Goal: Navigation & Orientation: Find specific page/section

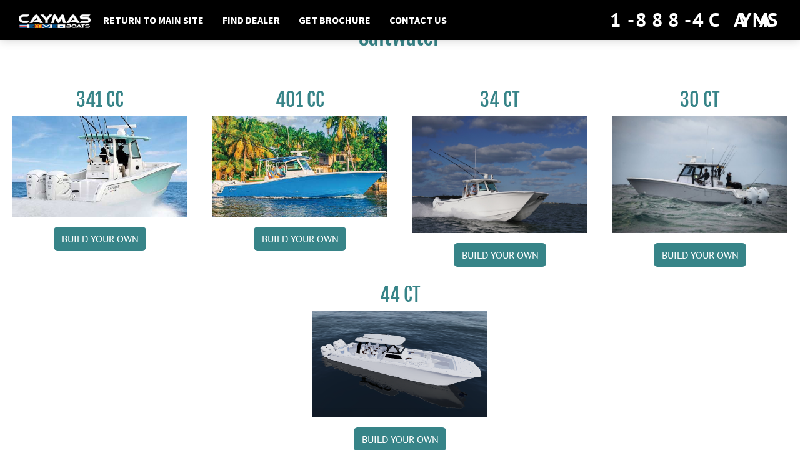
scroll to position [565, 0]
click at [687, 254] on link "Build your own" at bounding box center [700, 255] width 93 height 24
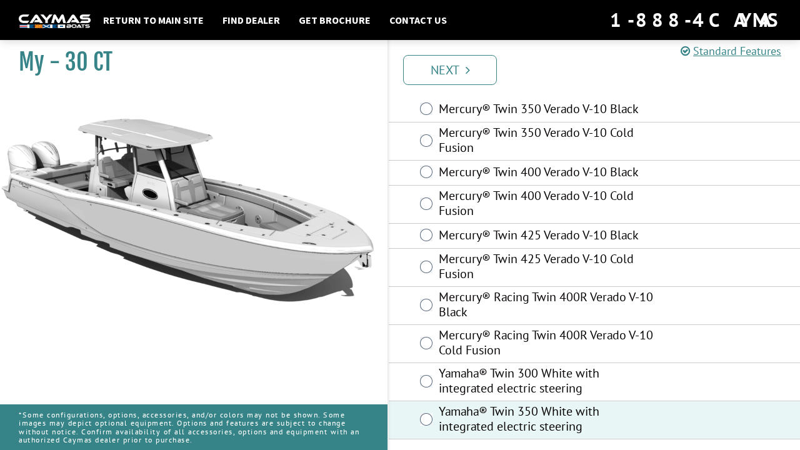
scroll to position [99, 0]
click at [437, 71] on link "Next" at bounding box center [450, 70] width 94 height 30
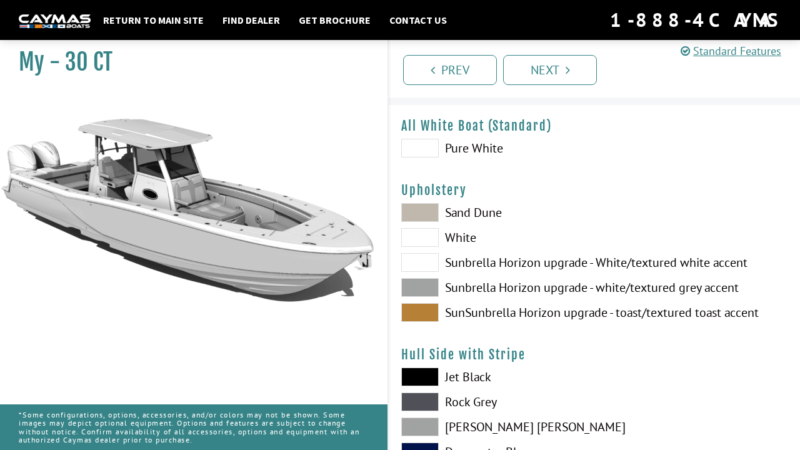
scroll to position [31, 0]
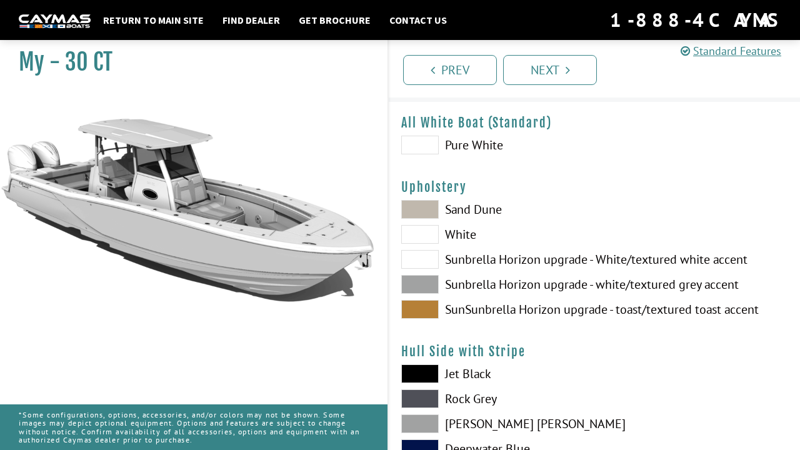
click at [426, 283] on span at bounding box center [420, 284] width 38 height 19
click at [425, 309] on span at bounding box center [420, 309] width 38 height 19
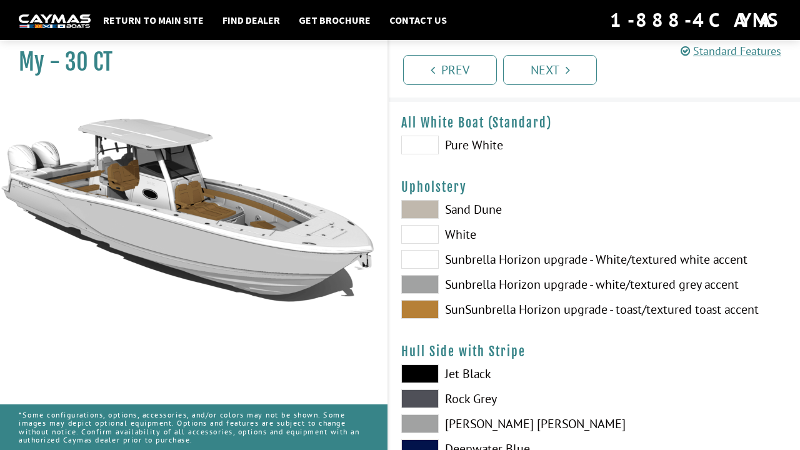
click at [421, 260] on span at bounding box center [420, 259] width 38 height 19
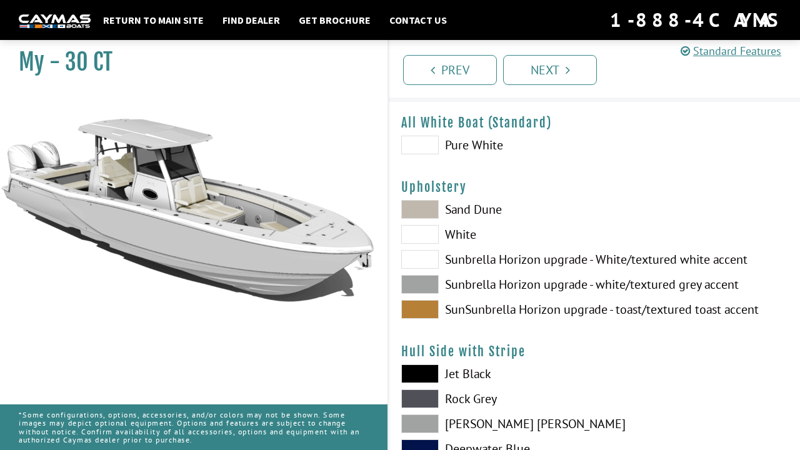
click at [413, 231] on span at bounding box center [420, 234] width 38 height 19
click at [411, 205] on span at bounding box center [420, 209] width 38 height 19
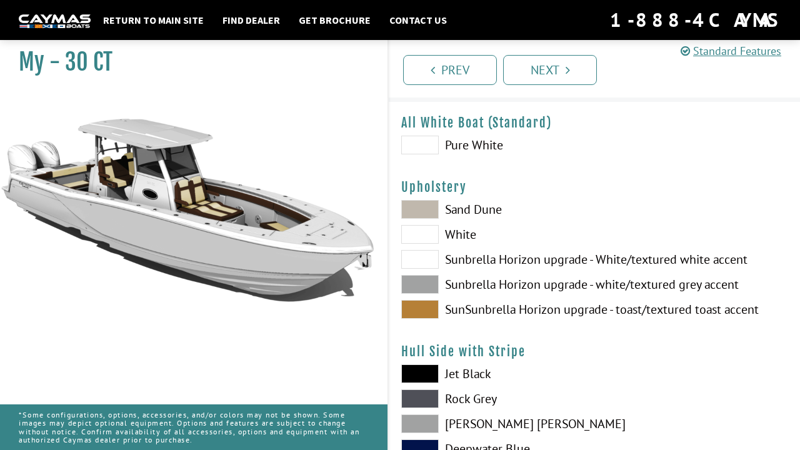
click at [418, 283] on span at bounding box center [420, 284] width 38 height 19
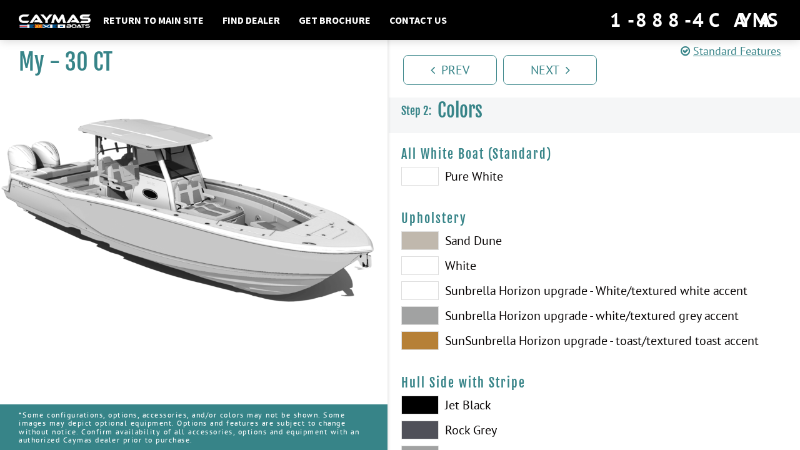
scroll to position [4, 0]
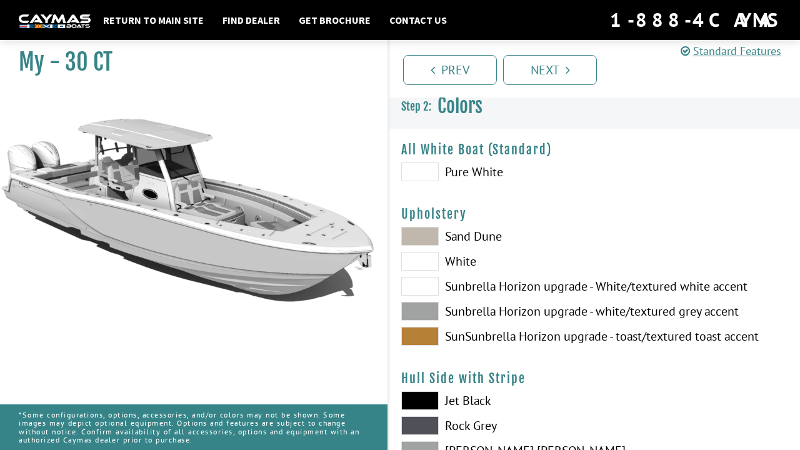
click at [423, 167] on span at bounding box center [420, 172] width 38 height 19
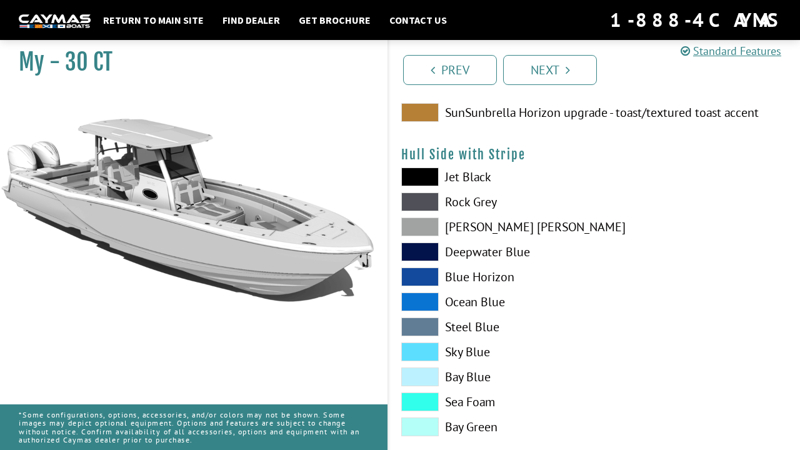
scroll to position [229, 0]
click at [423, 348] on span at bounding box center [420, 351] width 38 height 19
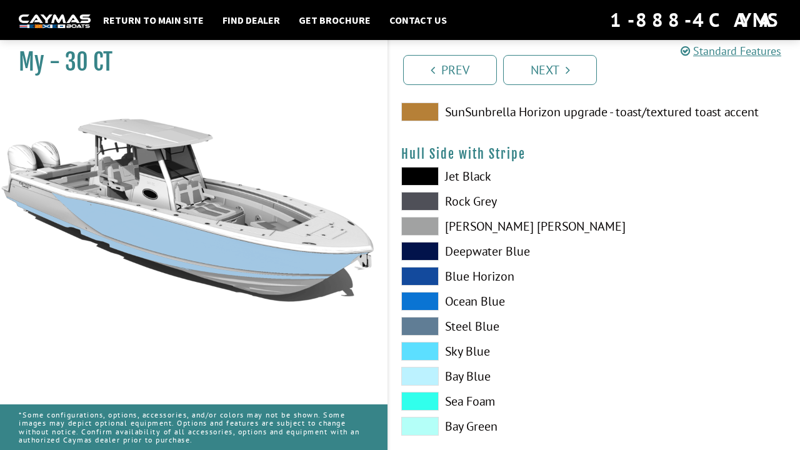
click at [423, 347] on span at bounding box center [420, 351] width 38 height 19
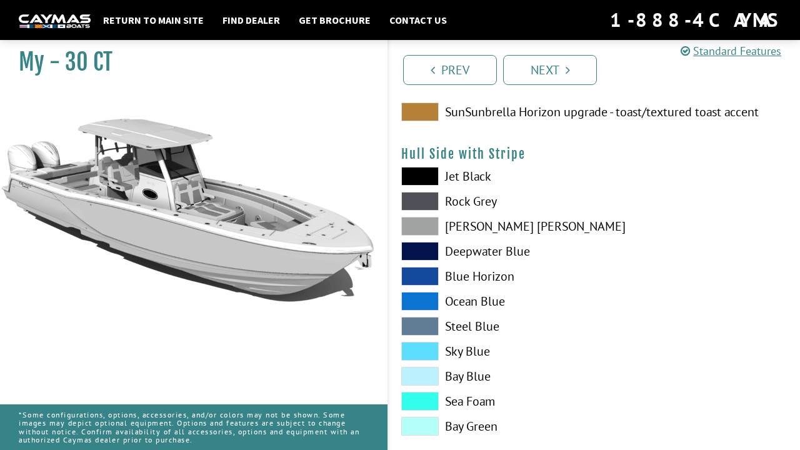
click at [421, 226] on span at bounding box center [420, 226] width 38 height 19
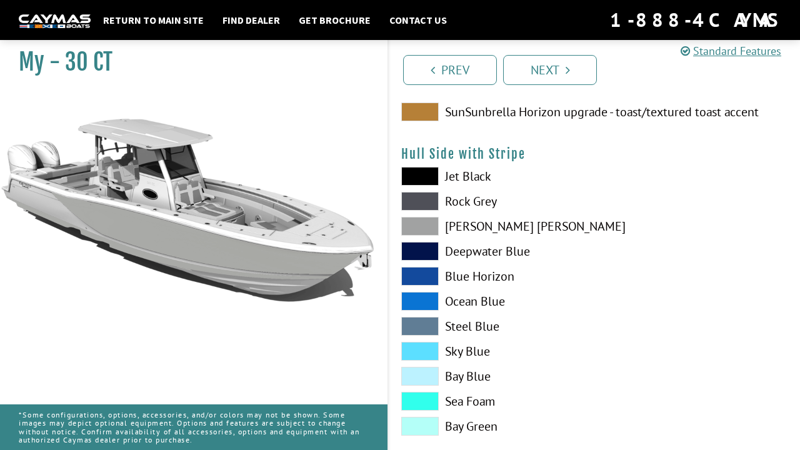
click at [421, 225] on span at bounding box center [420, 226] width 38 height 19
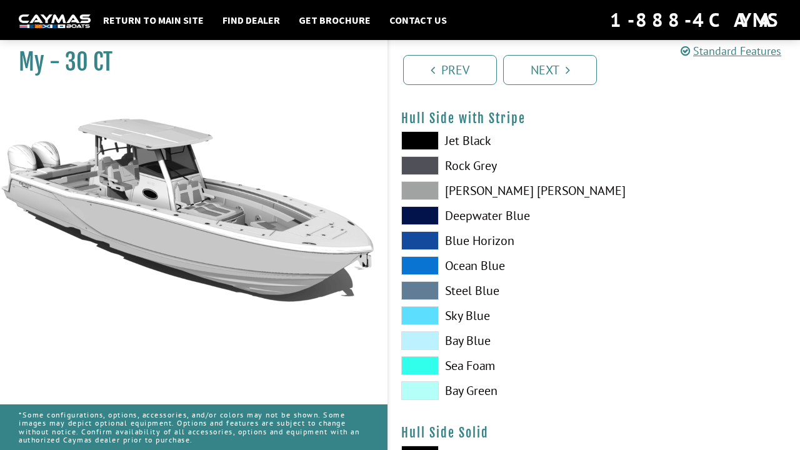
scroll to position [266, 0]
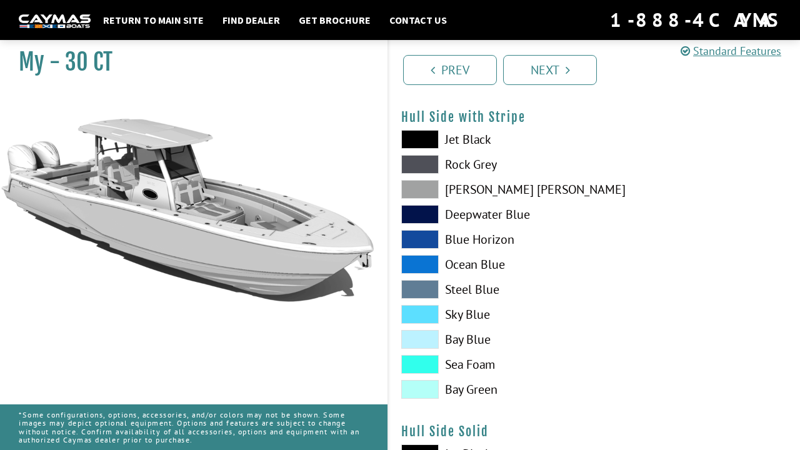
click at [423, 365] on span at bounding box center [420, 364] width 38 height 19
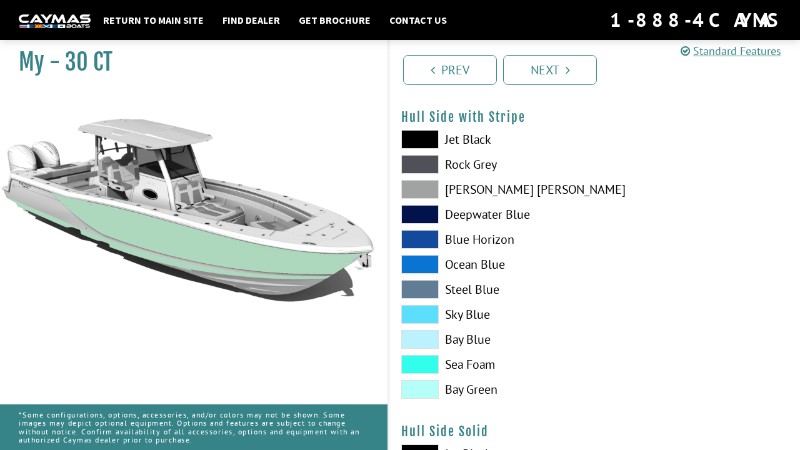
click at [423, 365] on span at bounding box center [420, 364] width 38 height 19
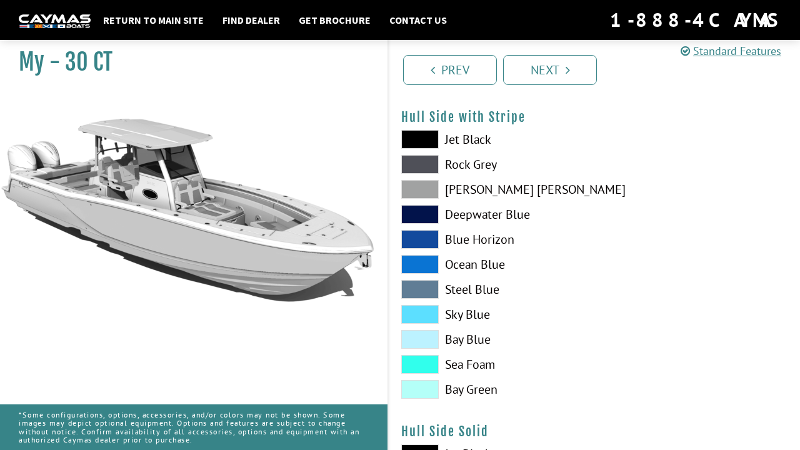
click at [423, 390] on span at bounding box center [420, 389] width 38 height 19
click at [424, 363] on span at bounding box center [420, 364] width 38 height 19
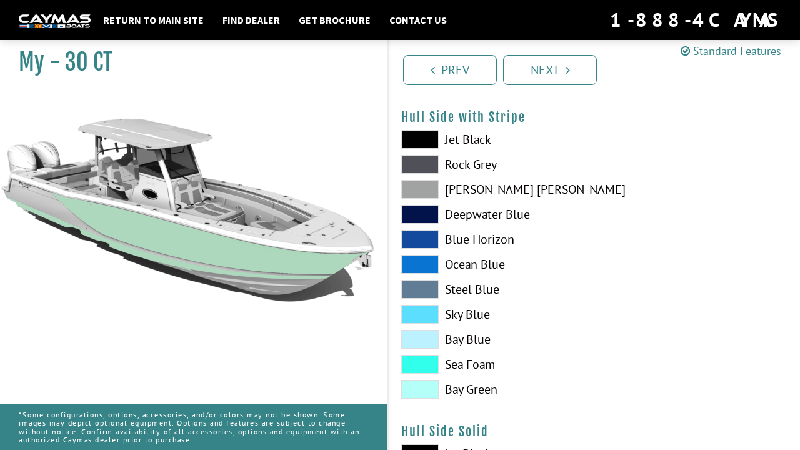
click at [422, 337] on span at bounding box center [420, 339] width 38 height 19
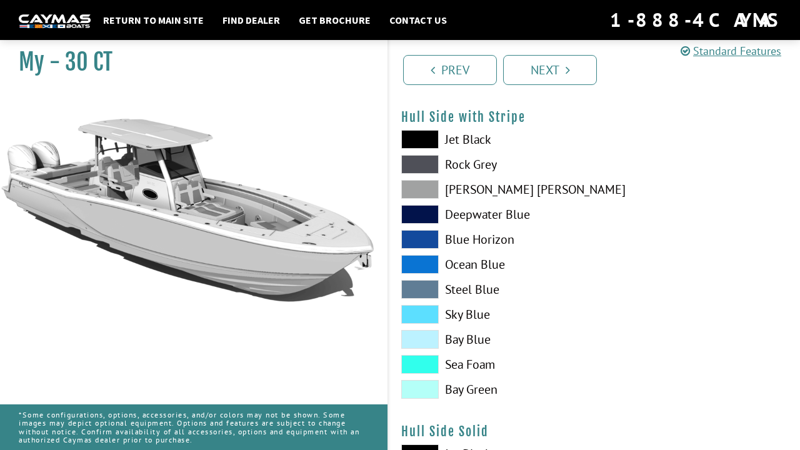
click at [420, 314] on span at bounding box center [420, 314] width 38 height 19
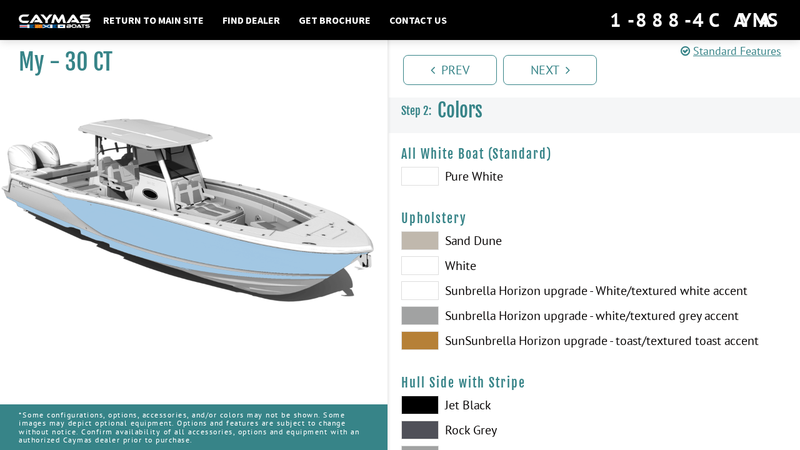
scroll to position [0, 0]
click at [418, 179] on span at bounding box center [420, 176] width 38 height 19
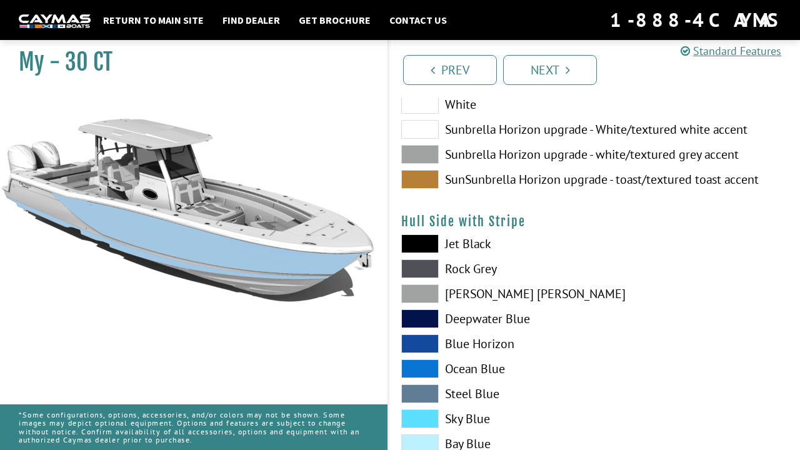
scroll to position [176, 0]
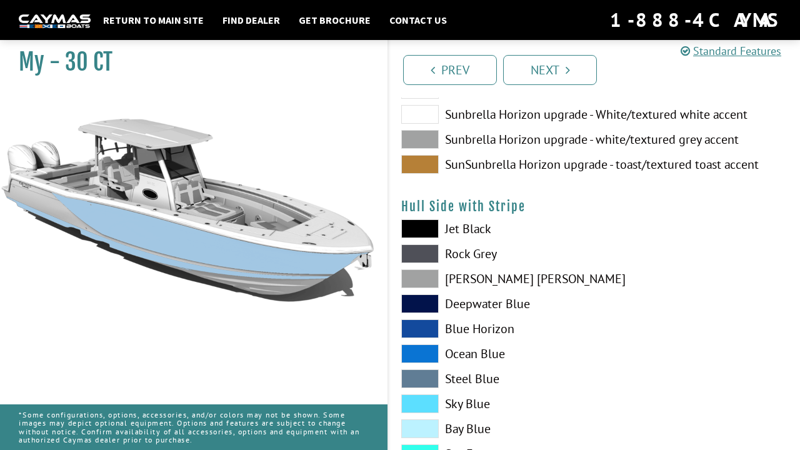
click at [428, 323] on span at bounding box center [420, 329] width 38 height 19
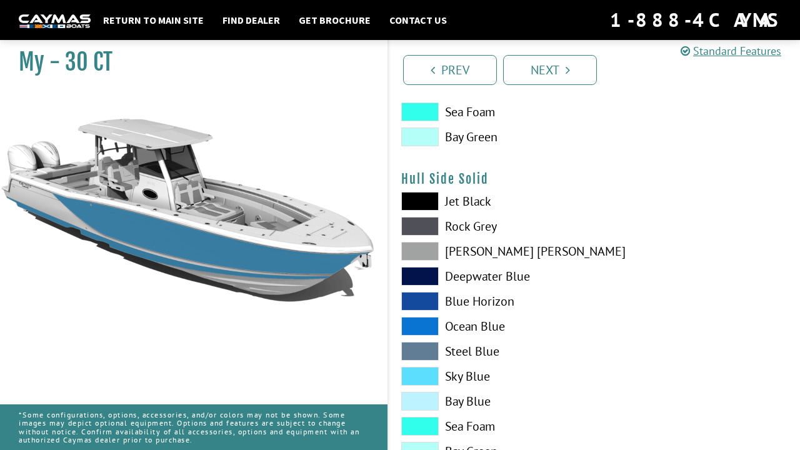
scroll to position [533, 0]
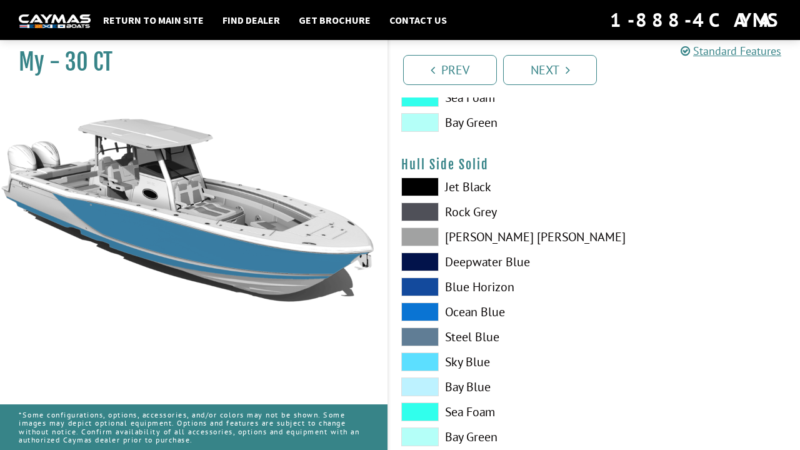
click at [420, 360] on span at bounding box center [420, 362] width 38 height 19
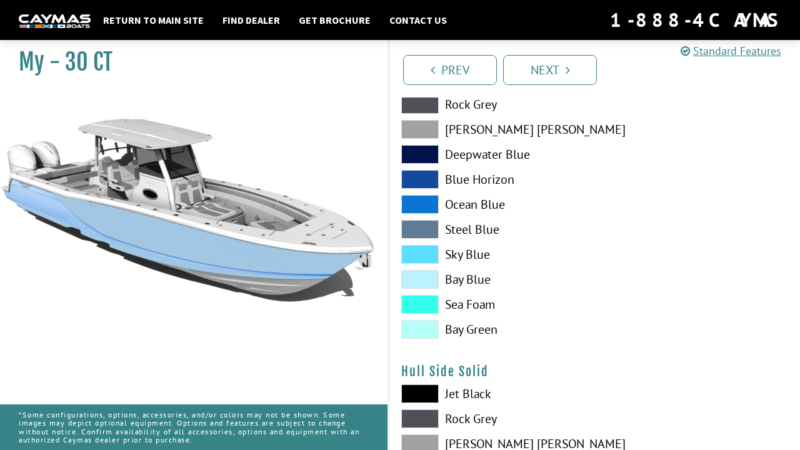
scroll to position [320, 0]
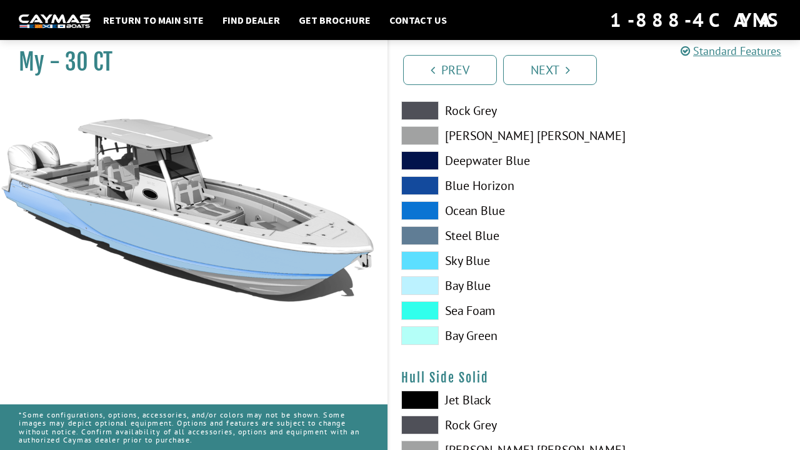
click at [414, 189] on span at bounding box center [420, 185] width 38 height 19
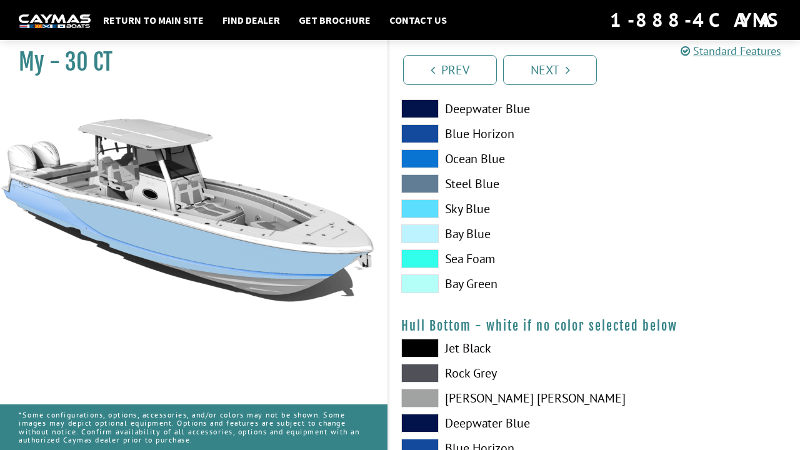
scroll to position [683, 0]
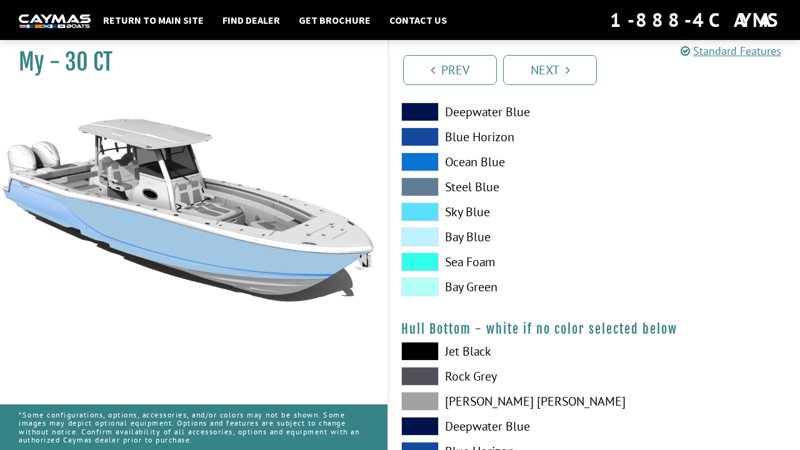
click at [426, 262] on span at bounding box center [420, 262] width 38 height 19
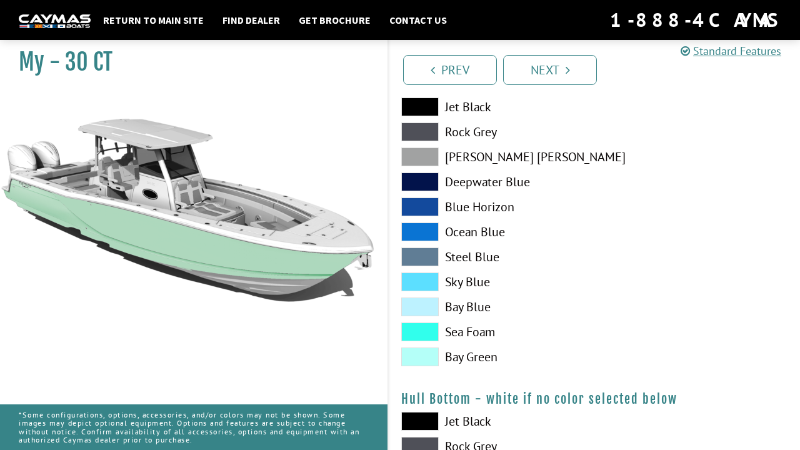
scroll to position [613, 0]
click at [424, 158] on span at bounding box center [420, 157] width 38 height 19
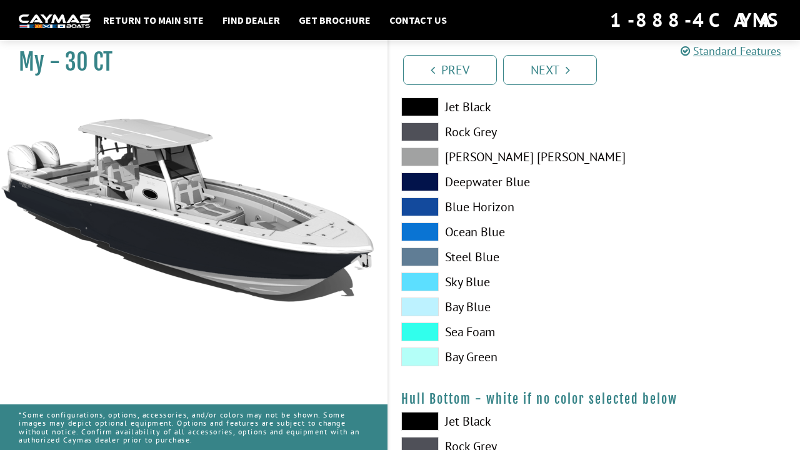
click at [425, 183] on span at bounding box center [420, 182] width 38 height 19
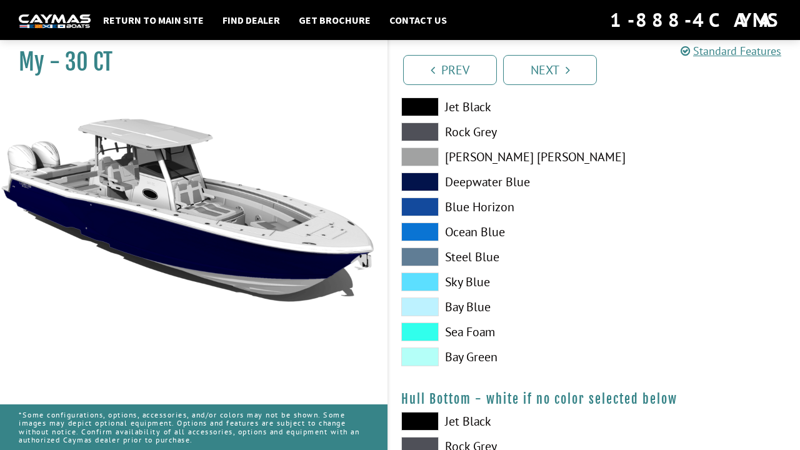
click at [426, 204] on span at bounding box center [420, 207] width 38 height 19
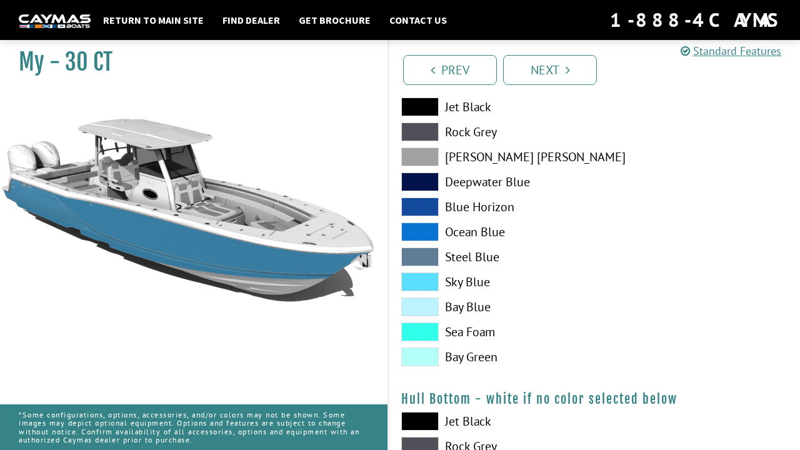
click at [428, 229] on span at bounding box center [420, 232] width 38 height 19
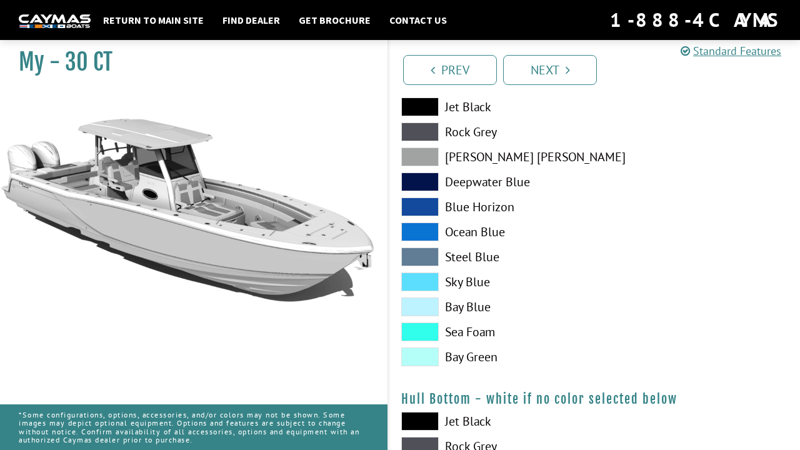
click at [428, 228] on span at bounding box center [420, 232] width 38 height 19
click at [427, 254] on span at bounding box center [420, 257] width 38 height 19
click at [425, 283] on span at bounding box center [420, 282] width 38 height 19
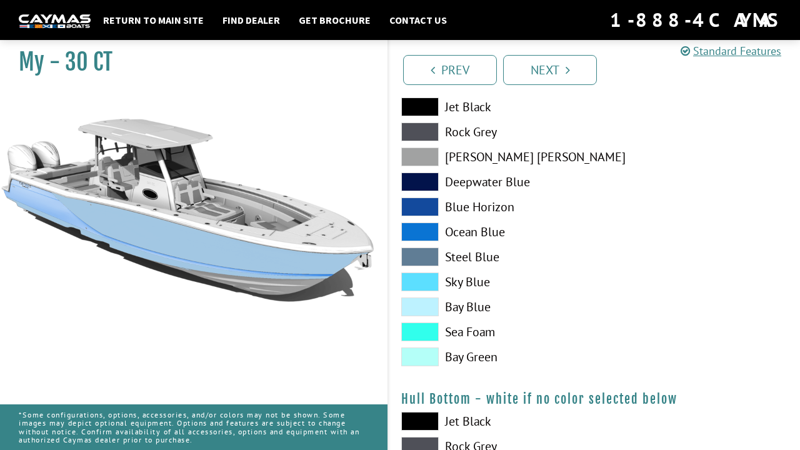
click at [427, 306] on span at bounding box center [420, 307] width 38 height 19
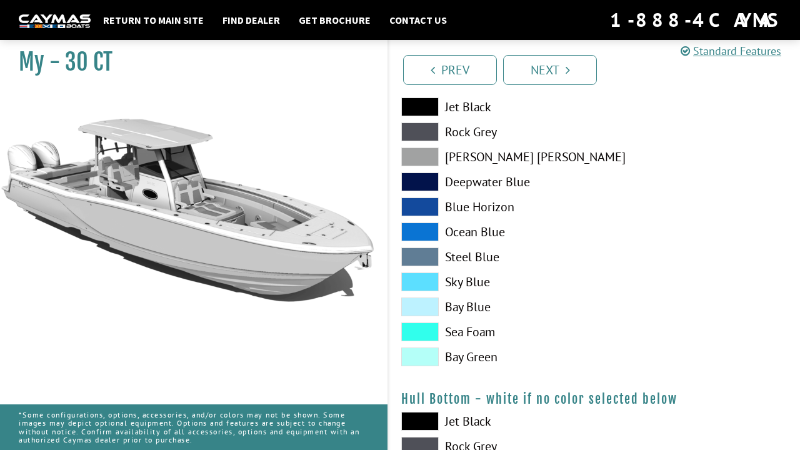
click at [426, 328] on span at bounding box center [420, 332] width 38 height 19
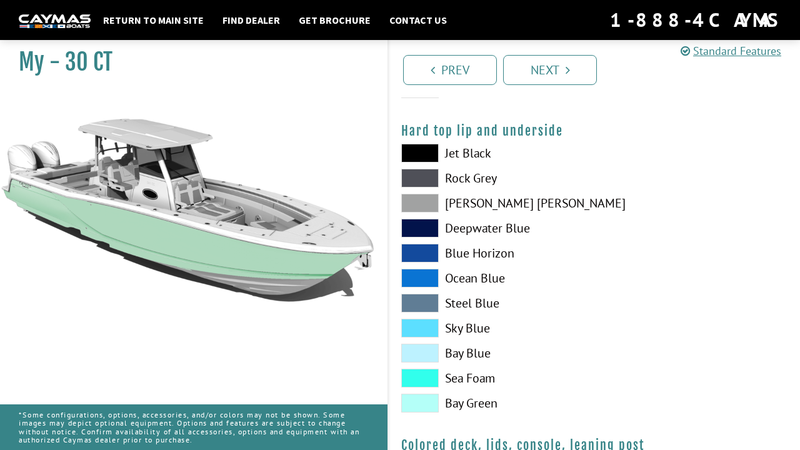
scroll to position [1205, 0]
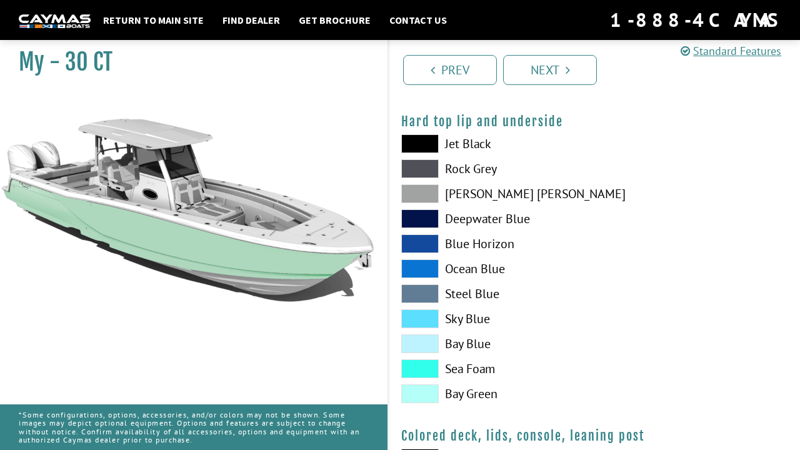
click at [428, 365] on span at bounding box center [420, 369] width 38 height 19
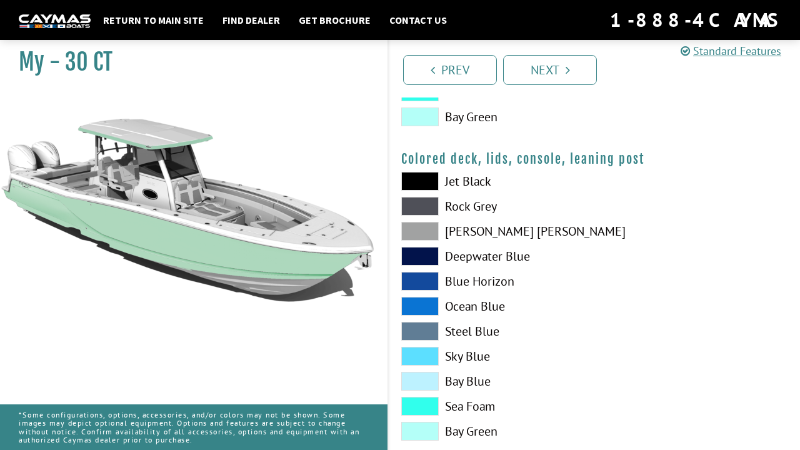
scroll to position [1482, 0]
click at [423, 403] on span at bounding box center [420, 405] width 38 height 19
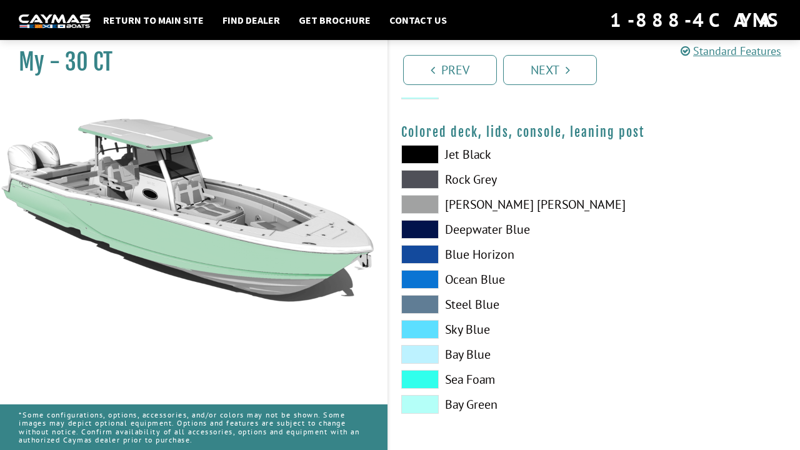
scroll to position [1509, 0]
click at [547, 71] on link "Next" at bounding box center [550, 70] width 94 height 30
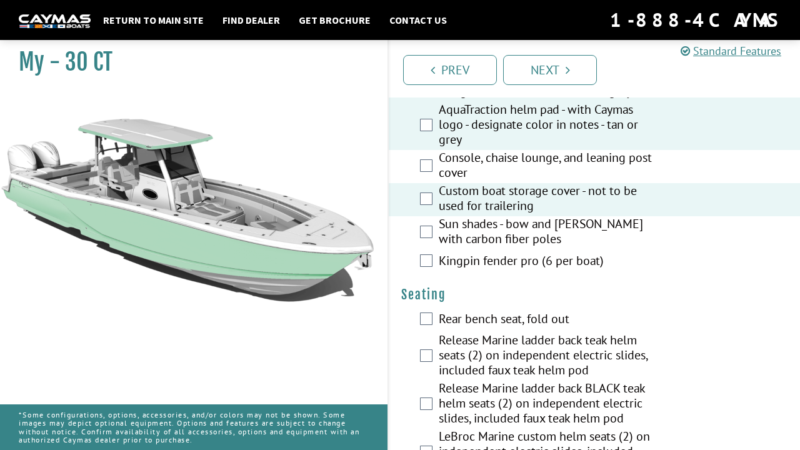
scroll to position [1297, 0]
click at [427, 319] on div "Rear bench seat, fold out" at bounding box center [594, 318] width 411 height 25
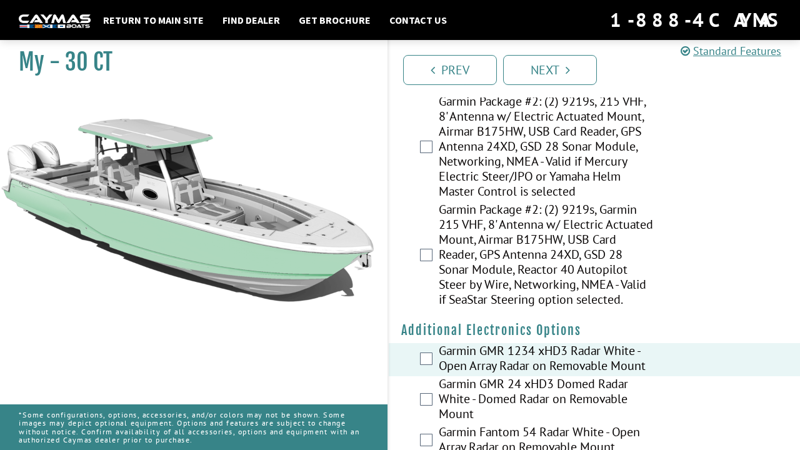
scroll to position [2616, 0]
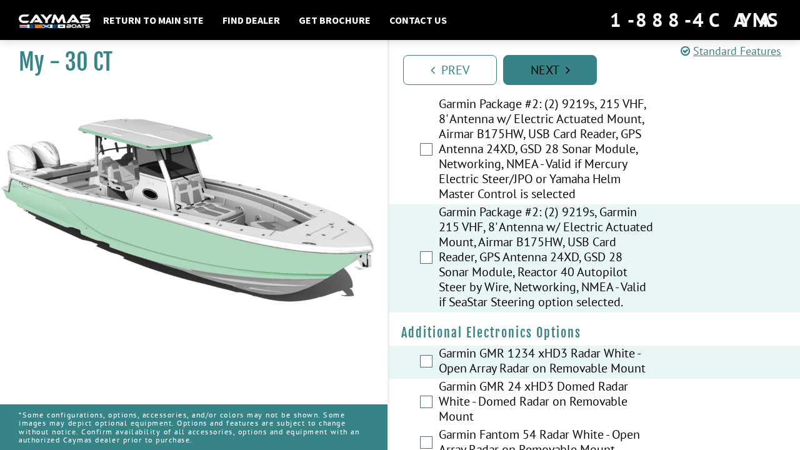
click at [554, 70] on link "Next" at bounding box center [550, 70] width 94 height 30
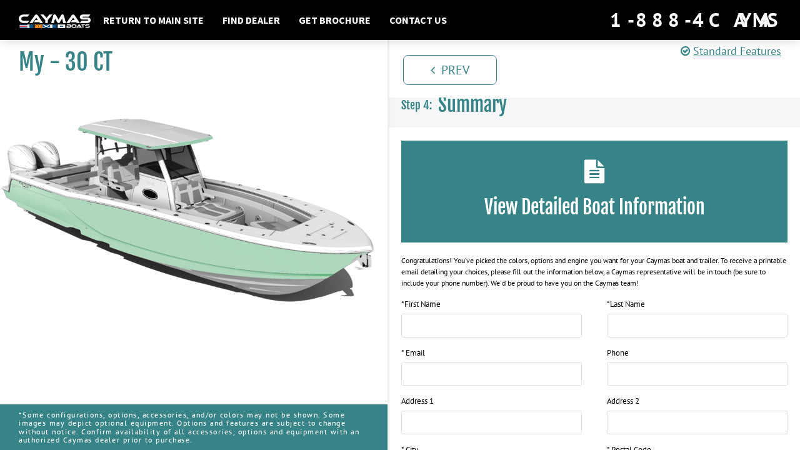
scroll to position [0, 0]
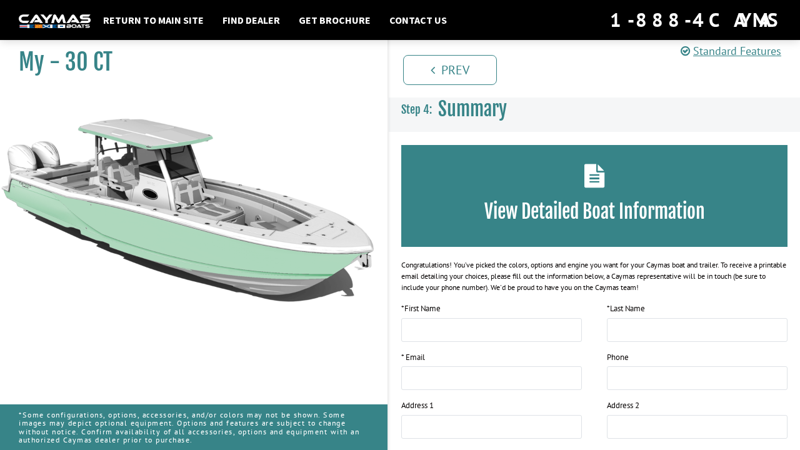
click at [593, 179] on icon at bounding box center [595, 176] width 21 height 24
click at [713, 52] on link "Standard Features" at bounding box center [731, 51] width 101 height 14
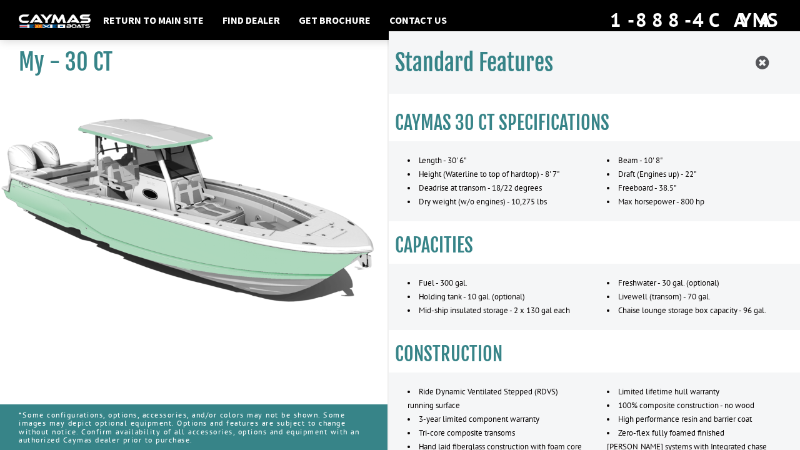
scroll to position [211, 0]
click at [336, 19] on link "Get Brochure" at bounding box center [335, 20] width 84 height 16
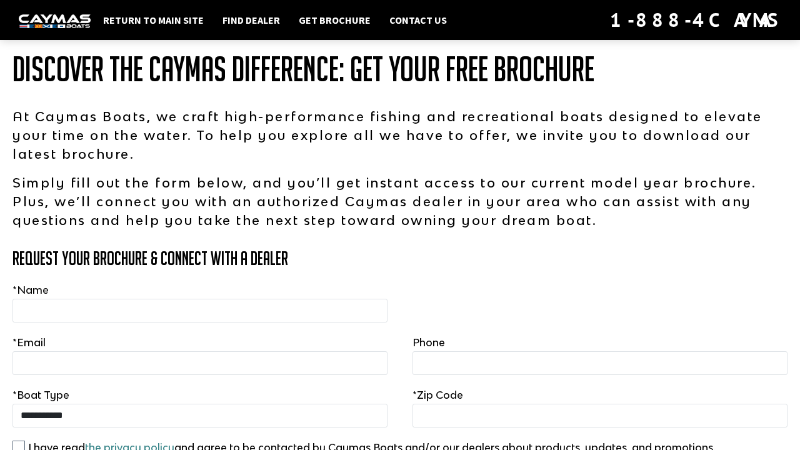
scroll to position [88, 0]
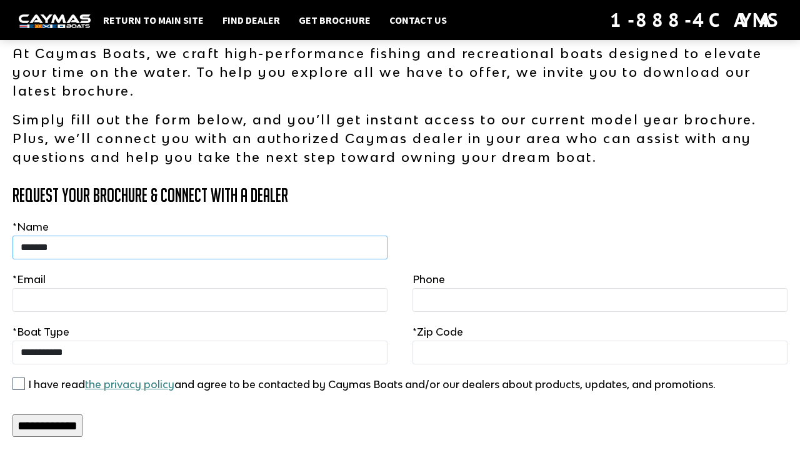
type input "*******"
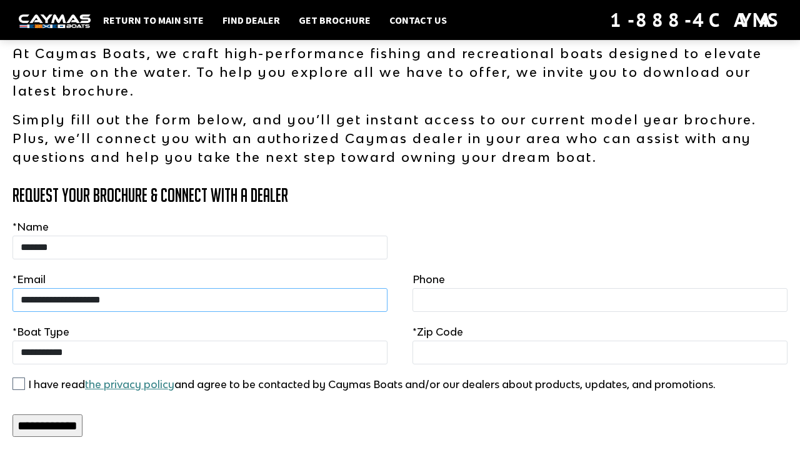
type input "**********"
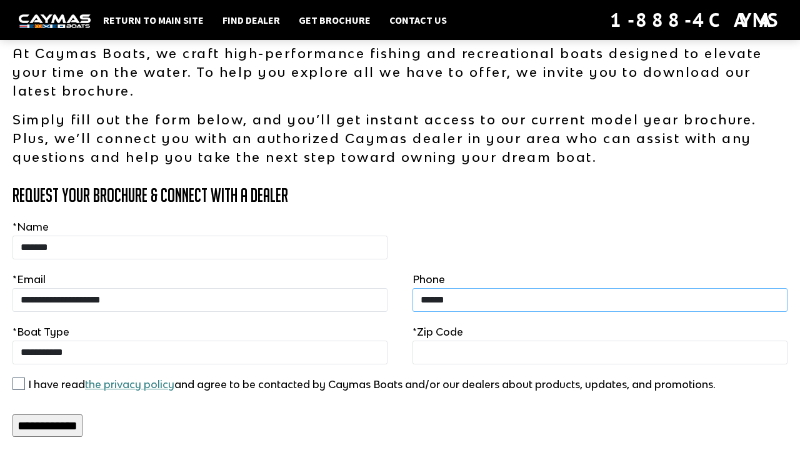
type input "**********"
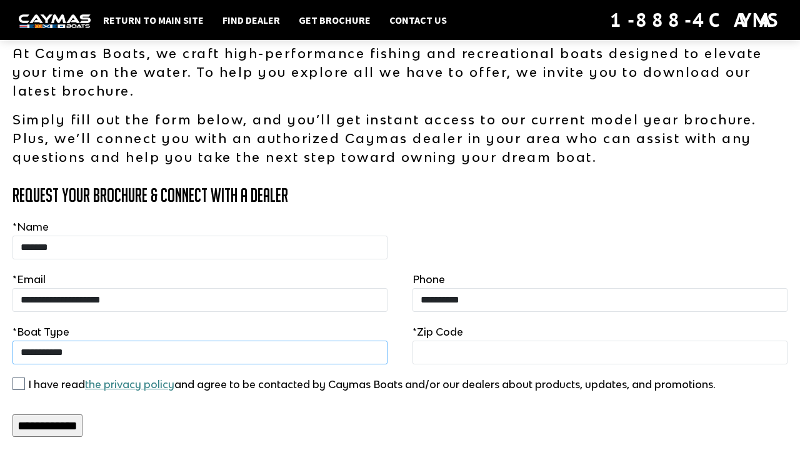
select select "********"
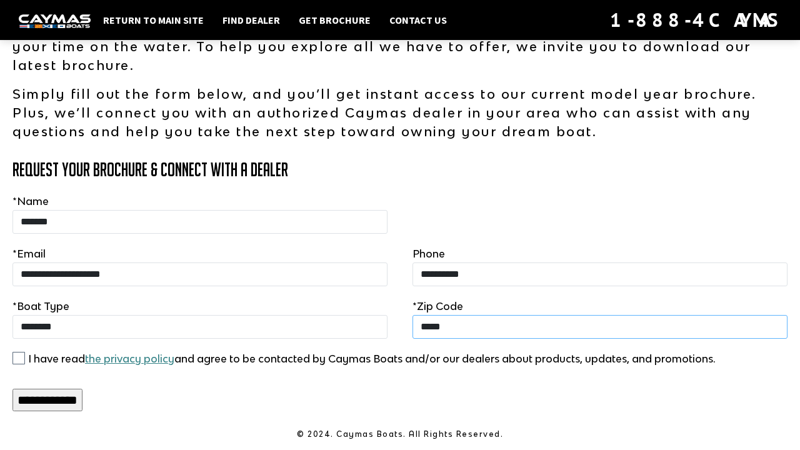
scroll to position [113, 0]
type input "*****"
click at [46, 402] on input "**********" at bounding box center [48, 401] width 70 height 23
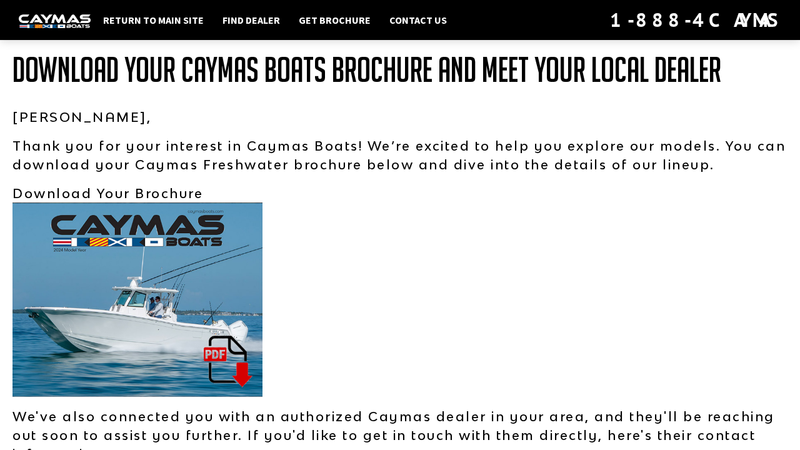
scroll to position [8, 0]
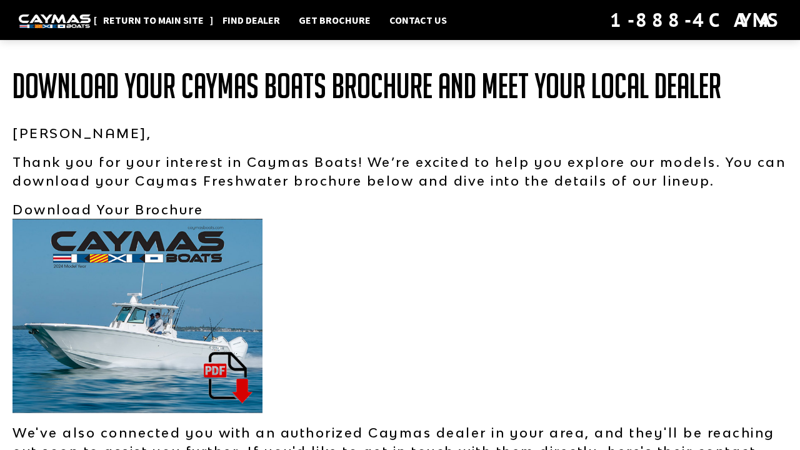
click at [153, 23] on link "Return to main site" at bounding box center [153, 20] width 113 height 16
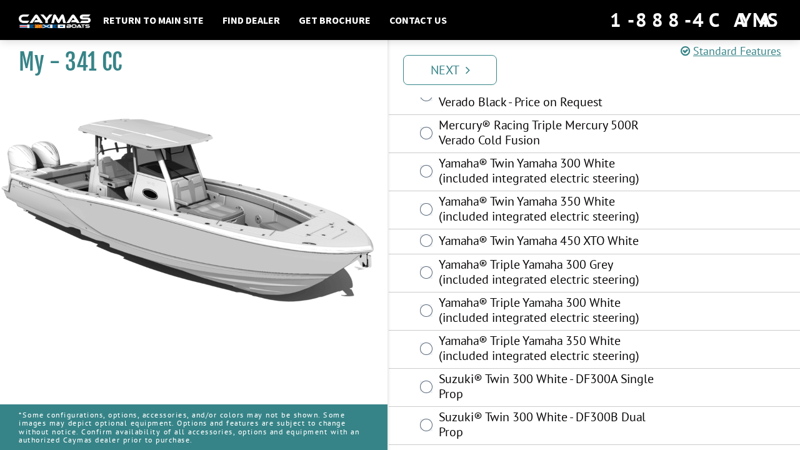
scroll to position [600, 0]
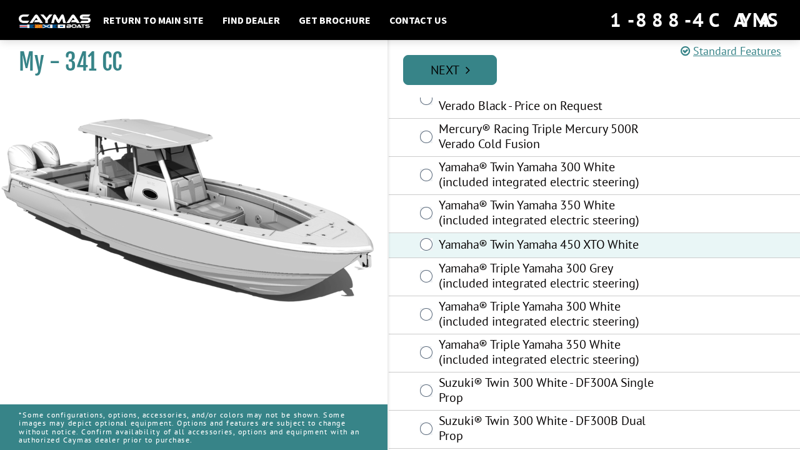
click at [450, 68] on link "Next" at bounding box center [450, 70] width 94 height 30
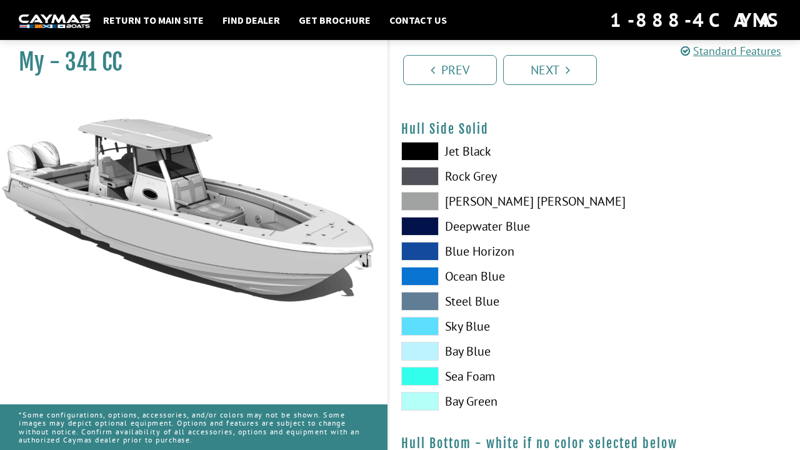
scroll to position [570, 0]
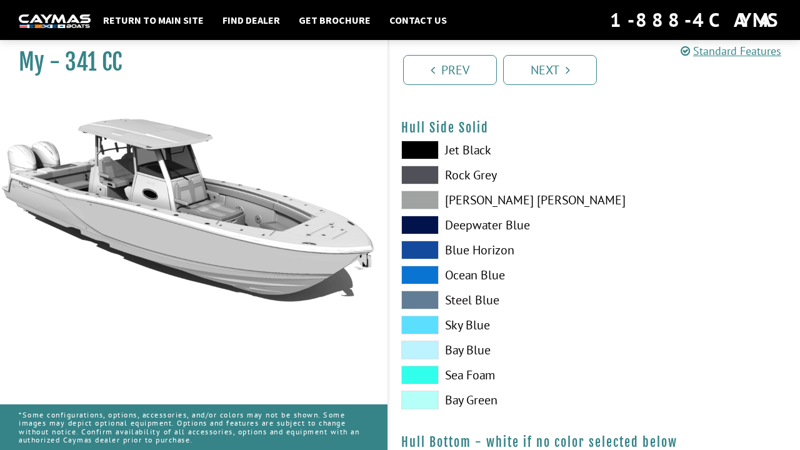
click at [427, 380] on span at bounding box center [420, 375] width 38 height 19
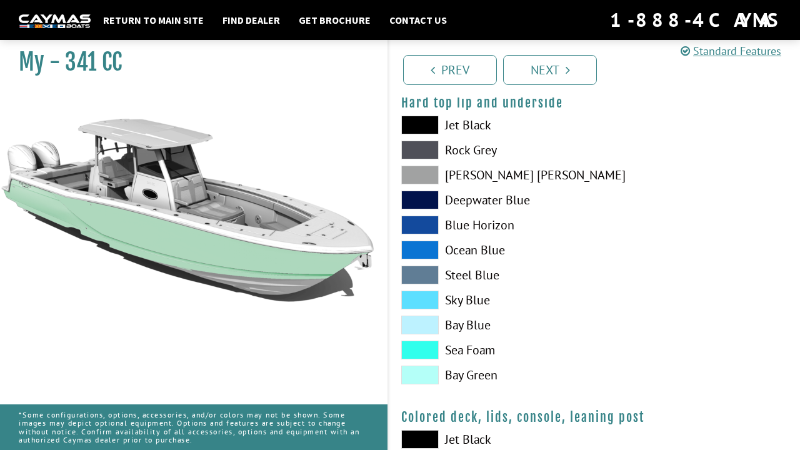
scroll to position [1232, 0]
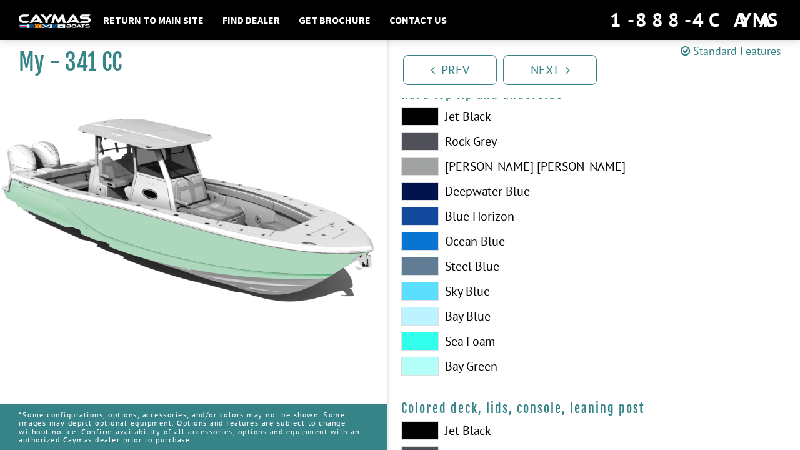
click at [416, 343] on span at bounding box center [420, 341] width 38 height 19
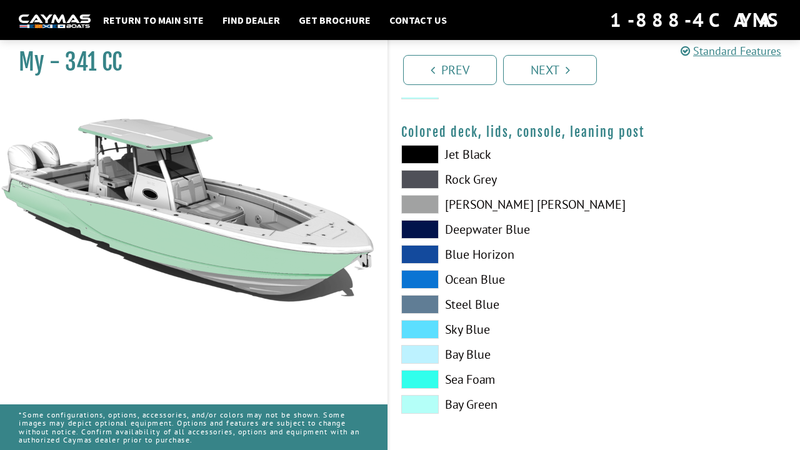
scroll to position [1508, 0]
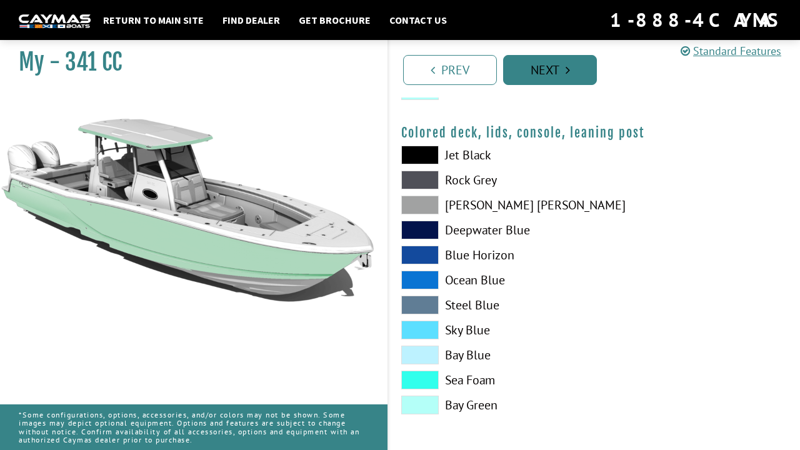
click at [559, 69] on link "Next" at bounding box center [550, 70] width 94 height 30
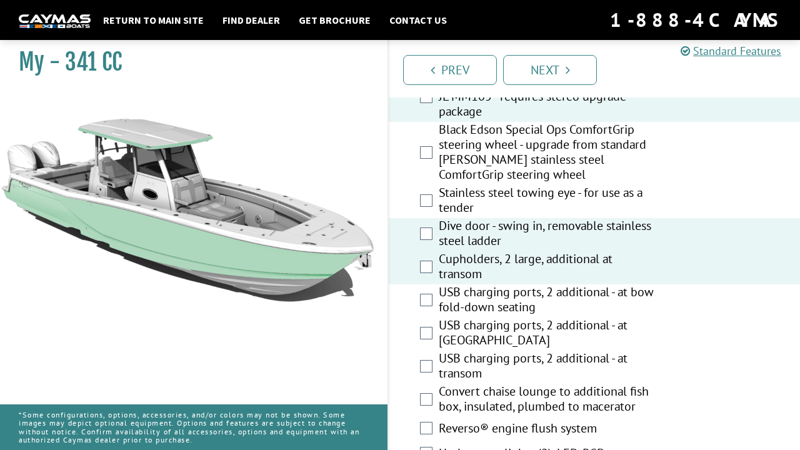
scroll to position [742, 0]
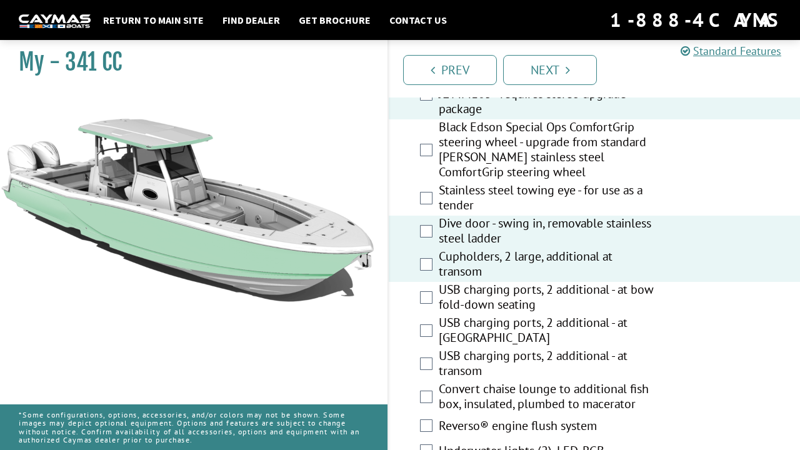
click at [421, 305] on div "USB charging ports, 2 additional - at bow fold-down seating" at bounding box center [594, 298] width 411 height 33
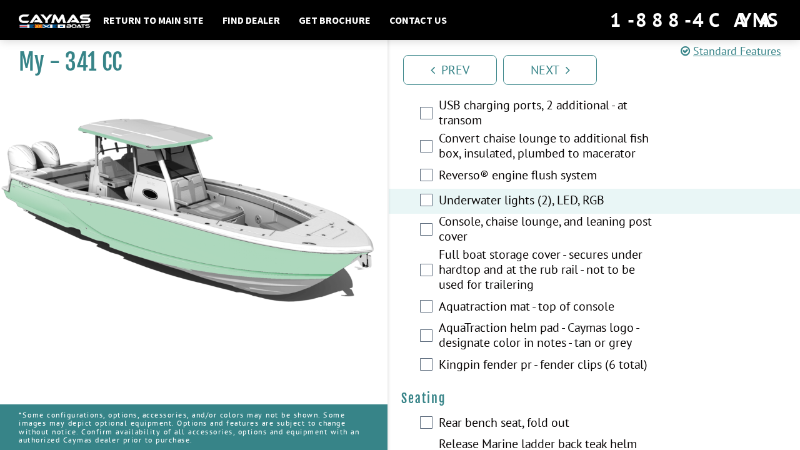
scroll to position [994, 0]
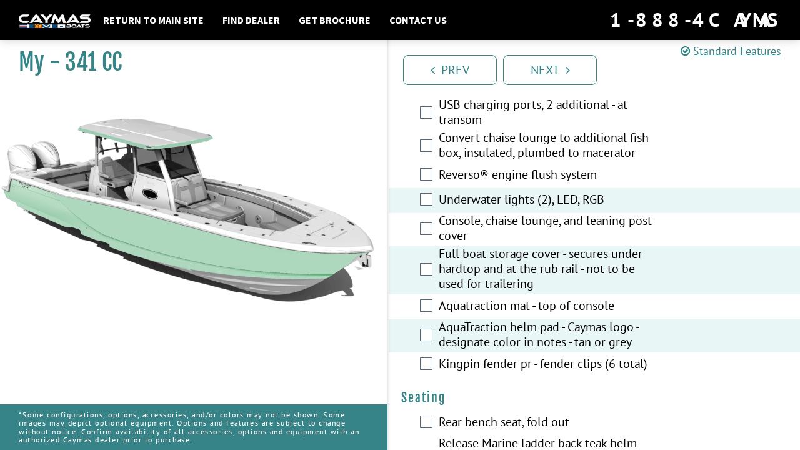
click at [427, 314] on div "Aquatraction mat - top of console" at bounding box center [594, 306] width 411 height 25
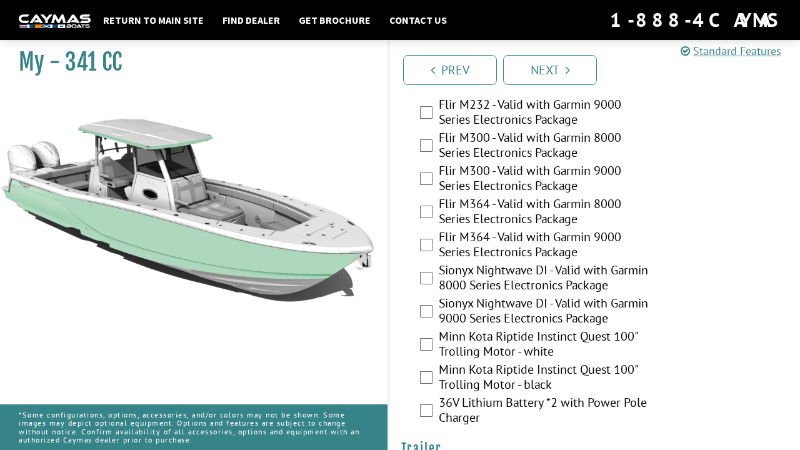
scroll to position [2931, 0]
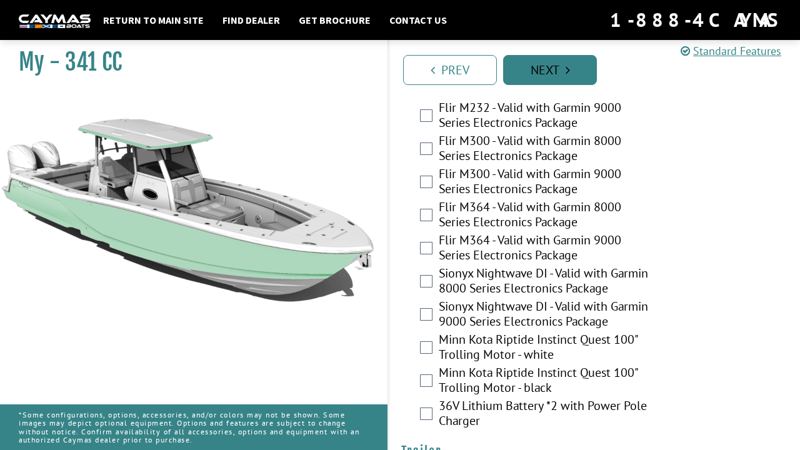
click at [546, 69] on link "Next" at bounding box center [550, 70] width 94 height 30
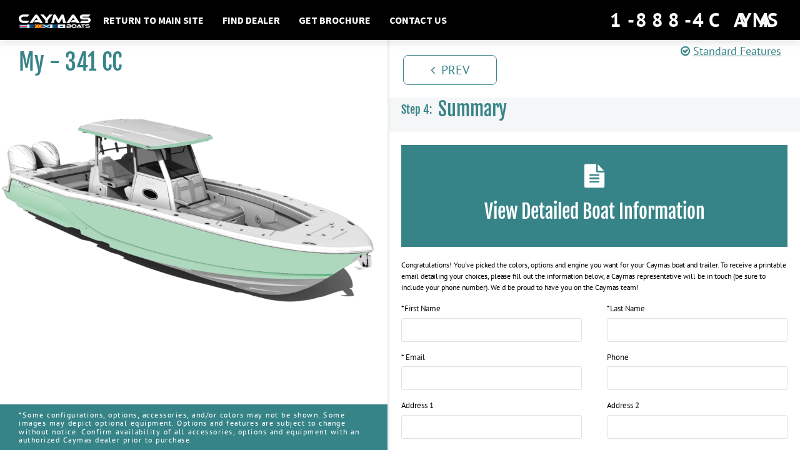
scroll to position [0, 0]
click at [261, 18] on link "Find Dealer" at bounding box center [251, 20] width 70 height 16
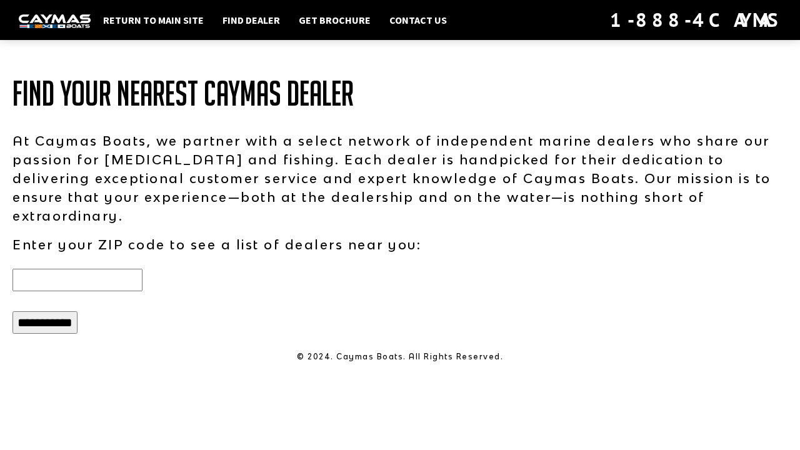
click at [79, 269] on input "text" at bounding box center [78, 280] width 130 height 23
type input "*****"
click at [63, 311] on input "**********" at bounding box center [45, 322] width 65 height 23
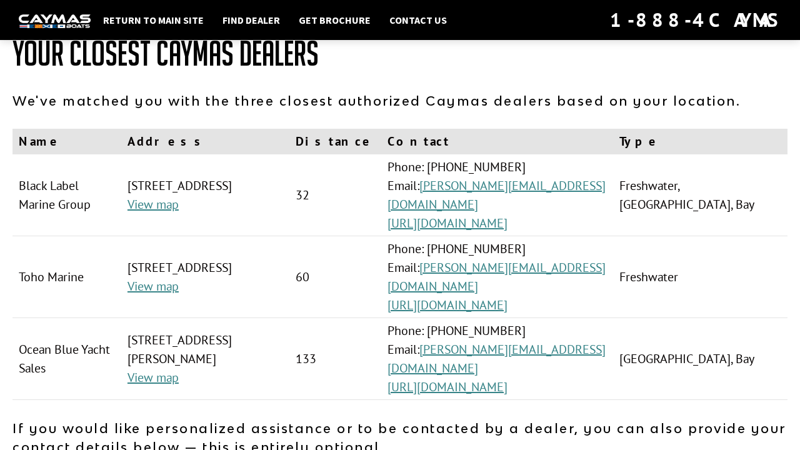
scroll to position [64, 0]
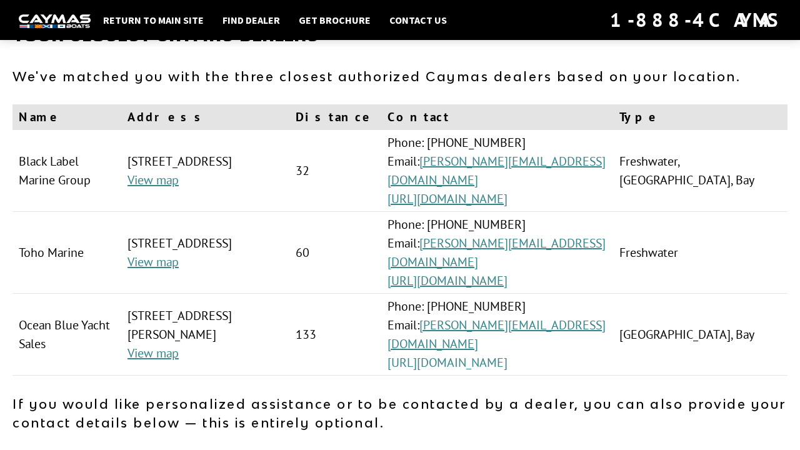
click at [473, 355] on link "[URL][DOMAIN_NAME]" at bounding box center [448, 363] width 120 height 16
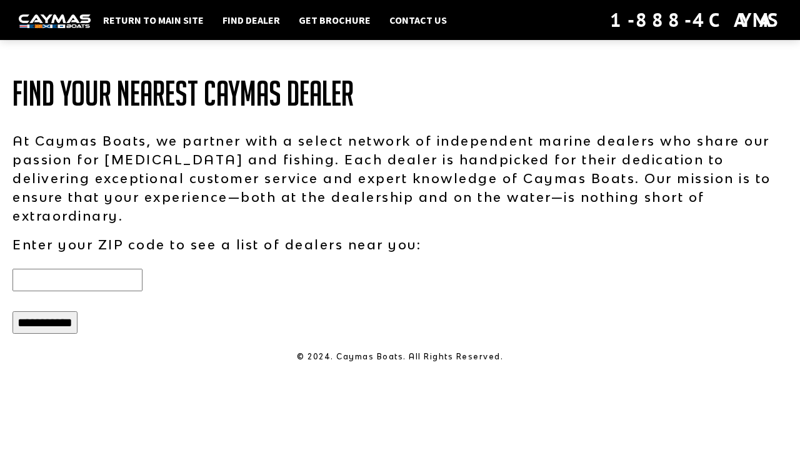
click at [143, 269] on input "text" at bounding box center [78, 280] width 130 height 23
type input "*****"
click at [64, 311] on input "**********" at bounding box center [45, 322] width 65 height 23
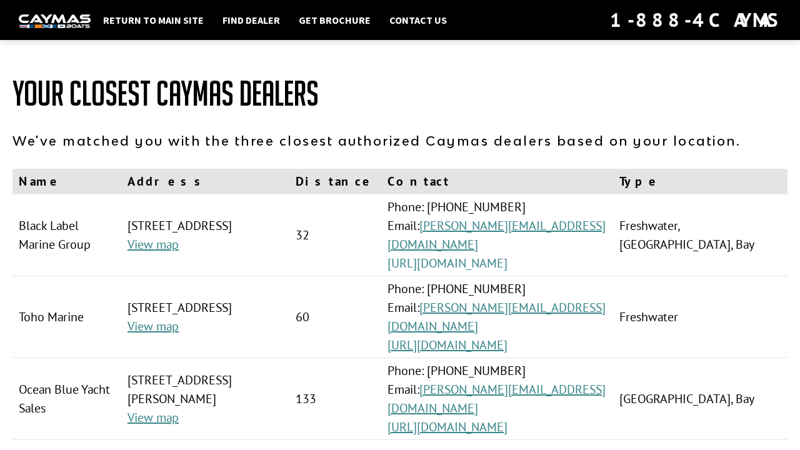
click at [508, 255] on link "https://www.teamblmg.com" at bounding box center [448, 263] width 120 height 16
